Goal: Information Seeking & Learning: Learn about a topic

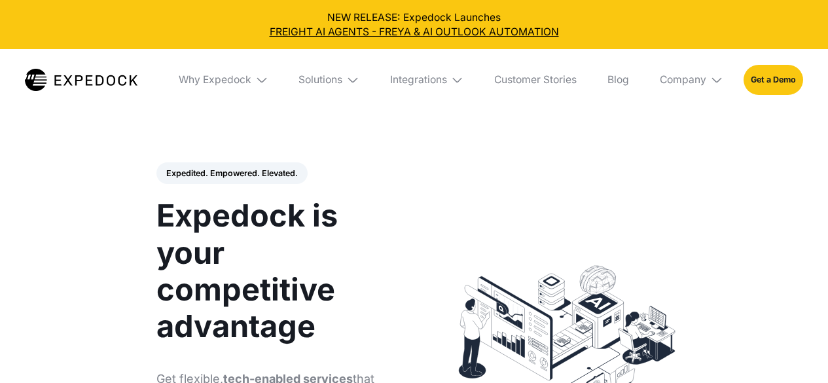
select select
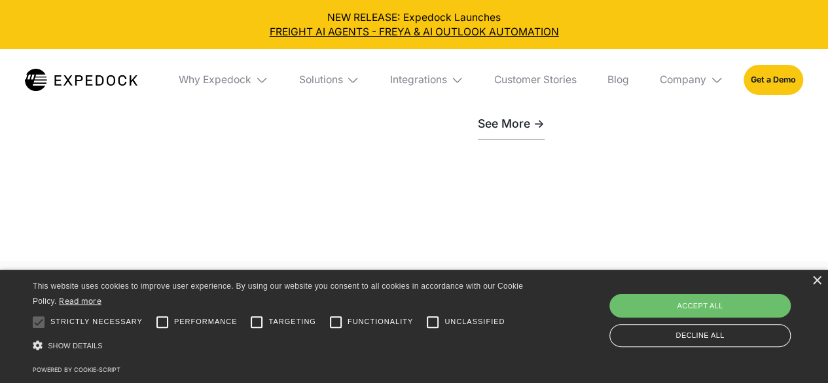
scroll to position [3916, 0]
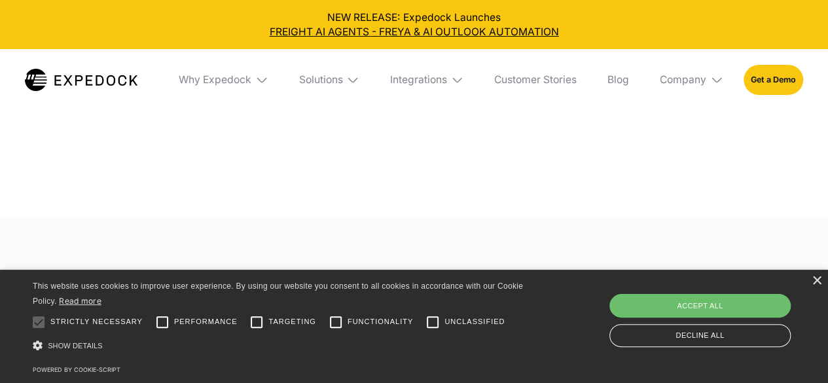
scroll to position [4150, 0]
click at [817, 282] on div "×" at bounding box center [817, 281] width 10 height 10
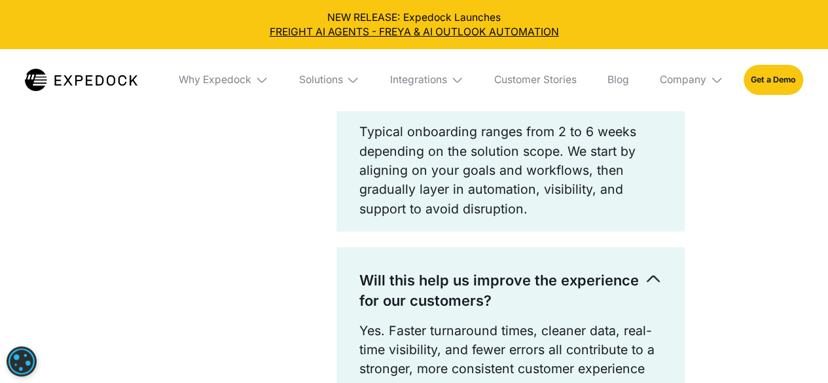
scroll to position [3771, 0]
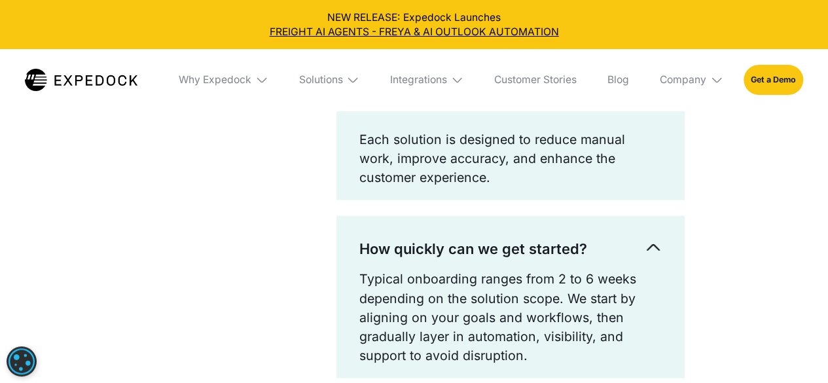
scroll to position [3822, 0]
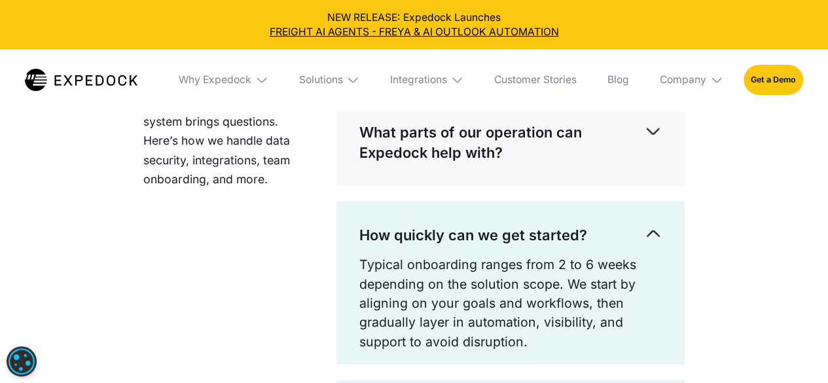
scroll to position [3638, 0]
click at [657, 37] on img at bounding box center [653, 28] width 18 height 18
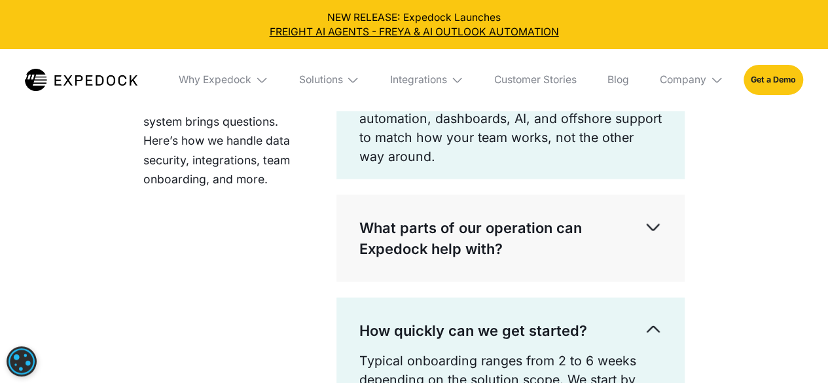
click at [660, 37] on img at bounding box center [653, 28] width 18 height 18
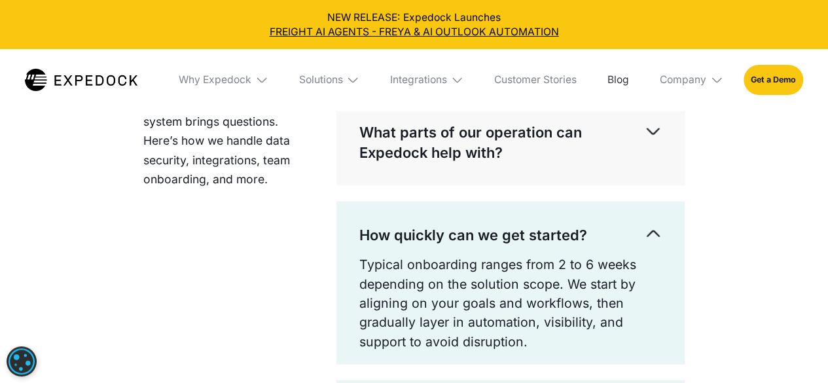
click at [614, 84] on link "Blog" at bounding box center [619, 80] width 42 height 62
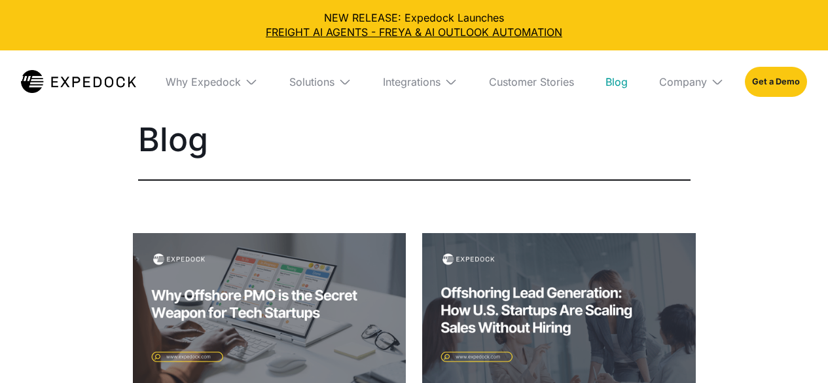
select select
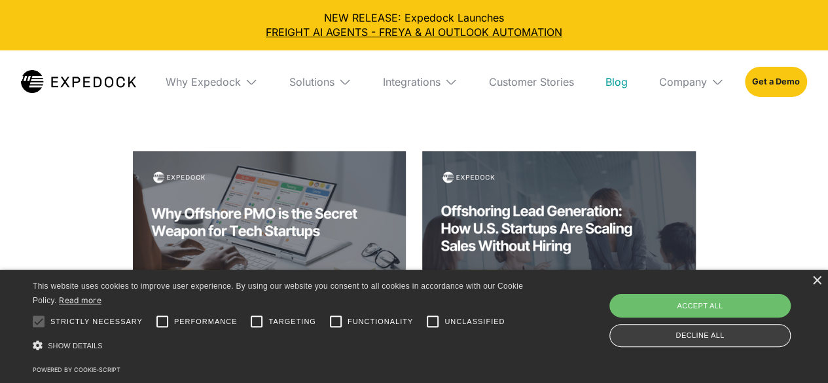
click at [729, 336] on div "Decline all" at bounding box center [700, 335] width 181 height 23
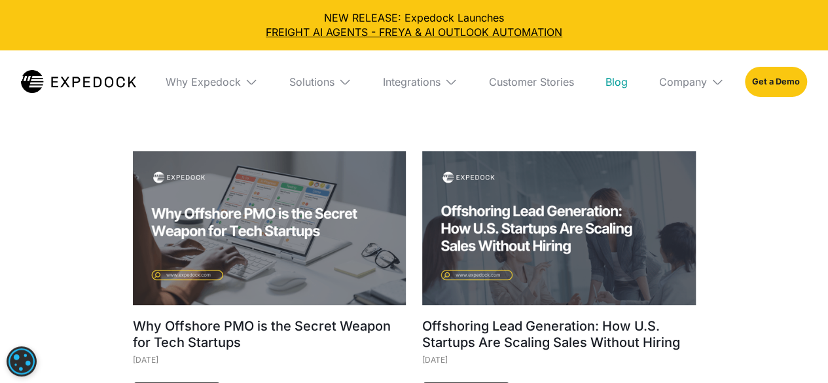
click at [243, 228] on img at bounding box center [270, 228] width 274 height 154
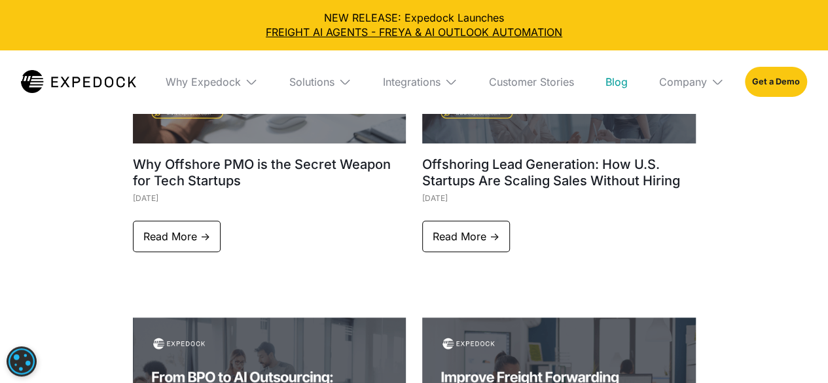
scroll to position [243, 0]
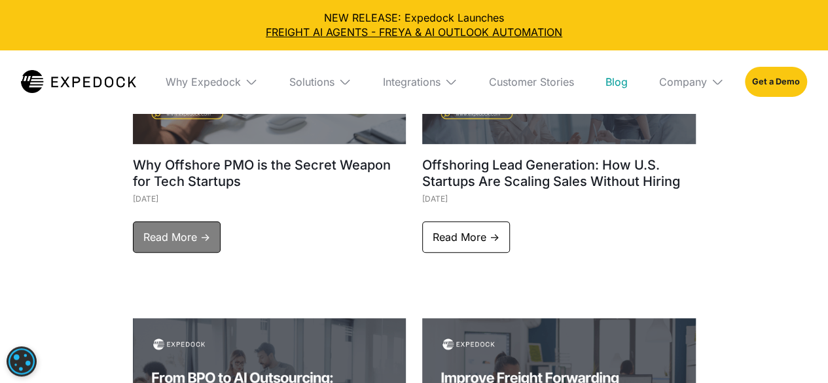
click at [164, 240] on link "Read More ->" at bounding box center [177, 236] width 88 height 31
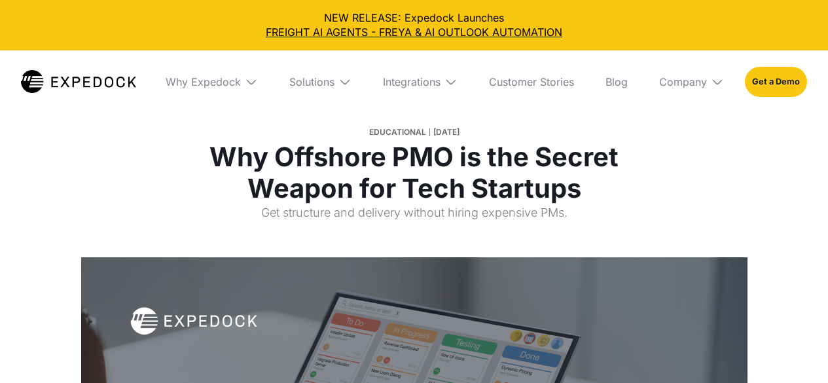
select select
click at [436, 84] on div "Integrations" at bounding box center [412, 81] width 58 height 13
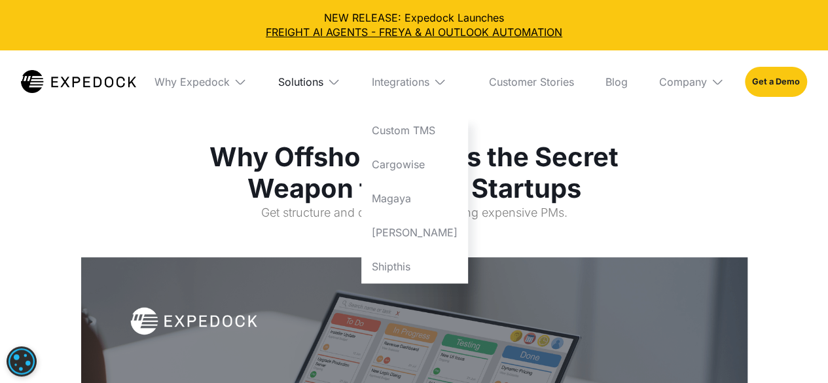
click at [323, 85] on div "Solutions" at bounding box center [300, 81] width 45 height 13
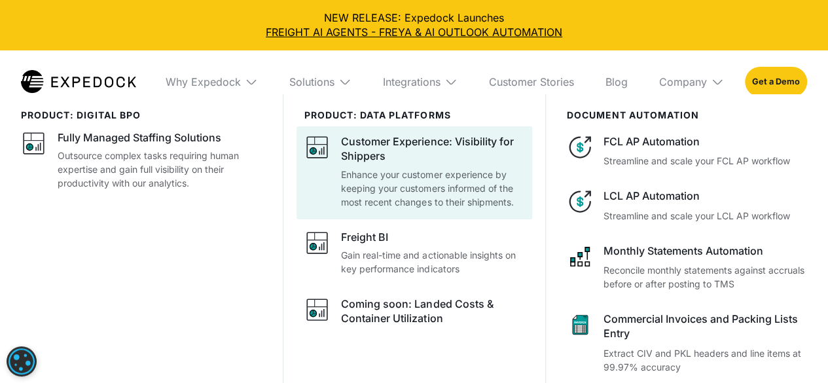
click at [435, 192] on p "Enhance your customer experience by keeping your customers informed of the most…" at bounding box center [432, 188] width 183 height 41
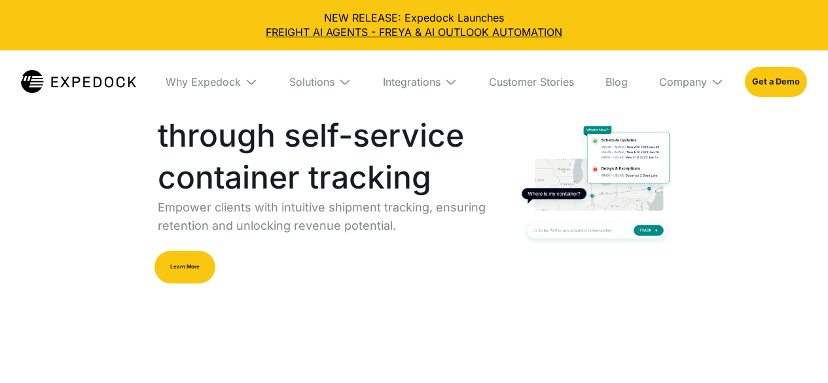
select select
click at [343, 79] on img at bounding box center [344, 81] width 13 height 13
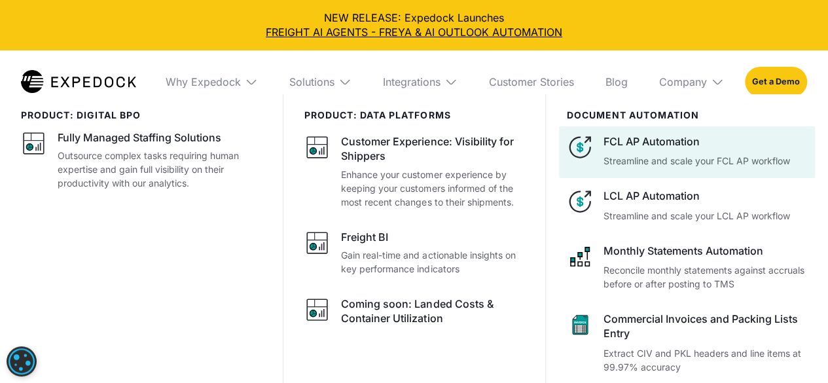
click at [737, 159] on p "Streamline and scale your FCL AP workflow" at bounding box center [706, 161] width 204 height 14
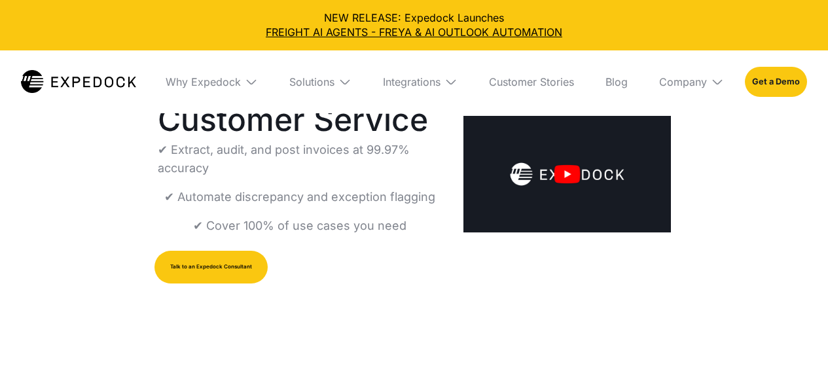
select select
click at [564, 128] on img "open lightbox" at bounding box center [567, 174] width 207 height 117
